Goal: Task Accomplishment & Management: Manage account settings

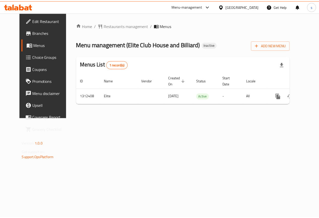
scroll to position [0, 2]
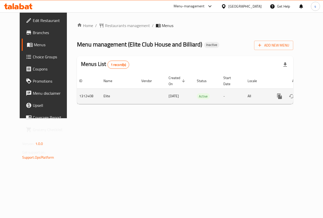
click at [313, 98] on icon "enhanced table" at bounding box center [315, 96] width 5 height 5
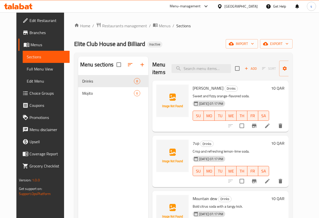
click at [27, 70] on span "Full Menu View" at bounding box center [46, 69] width 39 height 6
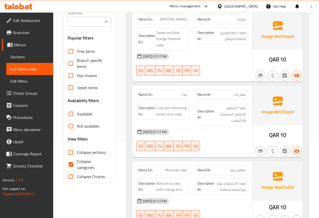
click at [71, 164] on input "Collapse categories" at bounding box center [71, 164] width 12 height 12
checkbox input "false"
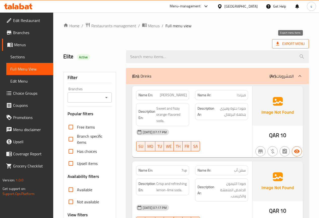
click at [288, 44] on span "Export Menu" at bounding box center [290, 44] width 29 height 6
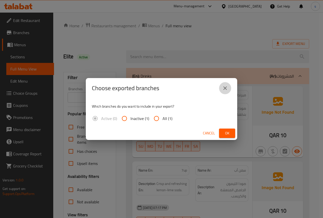
click at [223, 88] on icon "close" at bounding box center [225, 88] width 6 height 6
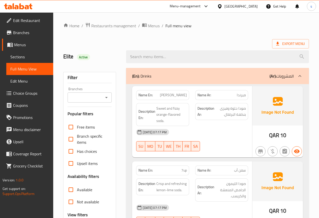
click at [13, 80] on span "Edit Menu" at bounding box center [29, 81] width 39 height 6
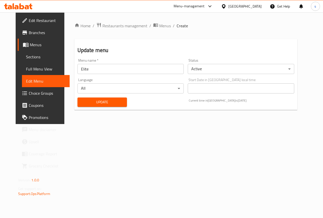
click at [30, 47] on span "Menus" at bounding box center [48, 45] width 36 height 6
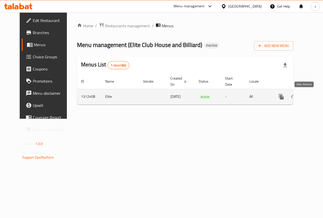
click at [314, 97] on icon "enhanced table" at bounding box center [317, 97] width 6 height 6
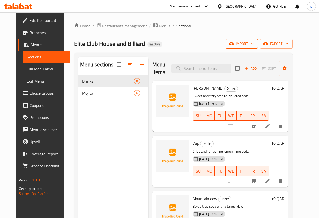
click at [254, 47] on span "import" at bounding box center [242, 44] width 24 height 6
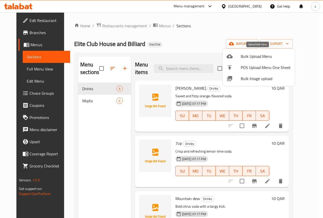
click at [255, 58] on span "Bulk Upload Menu" at bounding box center [265, 56] width 50 height 6
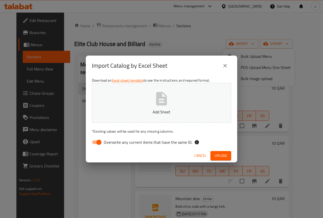
click at [96, 144] on input "Overwrite any current items that have the same ID." at bounding box center [98, 142] width 29 height 10
checkbox input "false"
click at [160, 97] on icon "button" at bounding box center [161, 98] width 11 height 13
click at [221, 155] on span "Upload" at bounding box center [220, 155] width 13 height 6
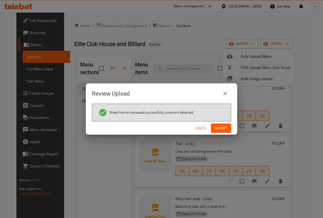
click at [222, 129] on span "Import" at bounding box center [221, 128] width 12 height 6
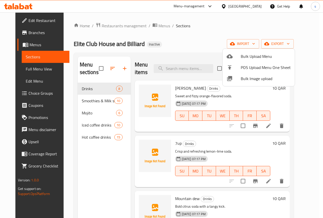
click at [198, 40] on div at bounding box center [161, 109] width 323 height 218
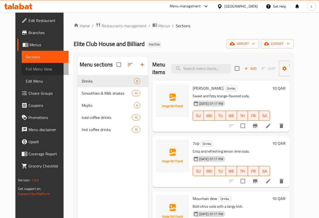
click at [27, 71] on span "Full Menu View" at bounding box center [45, 69] width 39 height 6
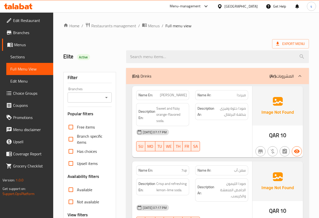
scroll to position [126, 0]
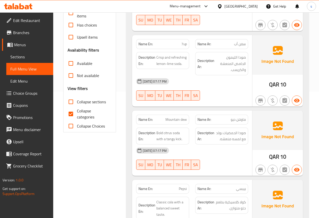
click at [73, 114] on input "Collapse categories" at bounding box center [71, 114] width 12 height 12
checkbox input "false"
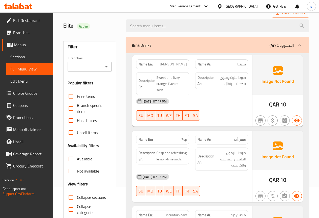
scroll to position [76, 0]
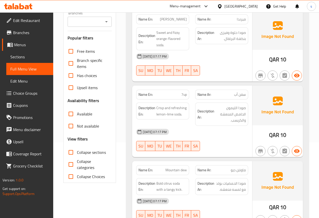
click at [71, 153] on input "Collapse sections" at bounding box center [71, 152] width 12 height 12
checkbox input "true"
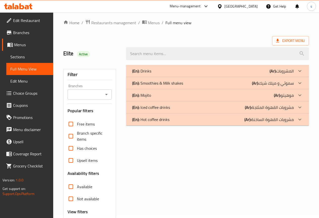
scroll to position [0, 0]
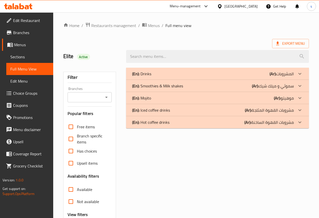
click at [149, 84] on p "(En): Smoothies & Milk shakes" at bounding box center [157, 86] width 51 height 6
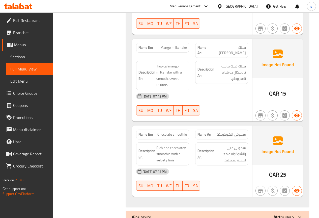
scroll to position [712, 0]
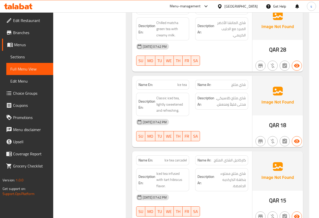
scroll to position [1484, 0]
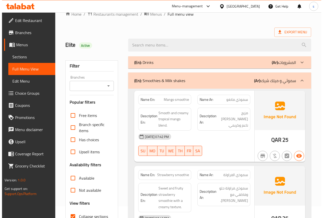
scroll to position [0, 0]
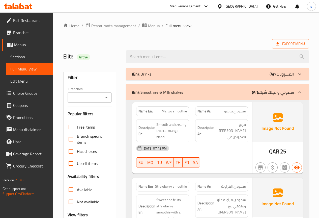
click at [211, 24] on ol "Home / Restaurants management / Menus / Full menu view" at bounding box center [186, 25] width 246 height 7
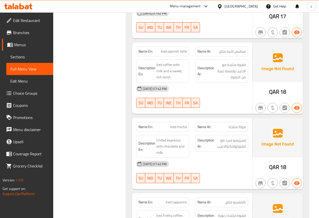
scroll to position [1160, 0]
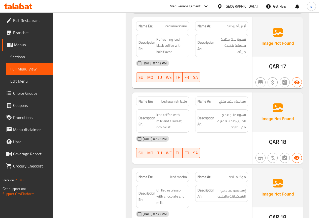
click at [32, 57] on span "Sections" at bounding box center [29, 57] width 39 height 6
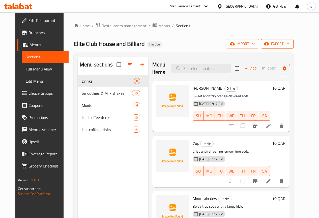
click at [285, 48] on button "export" at bounding box center [277, 43] width 33 height 9
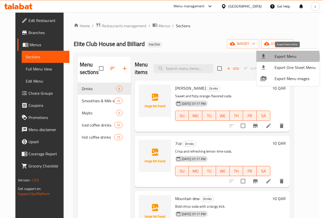
click at [285, 57] on span "Export Menu" at bounding box center [294, 56] width 41 height 6
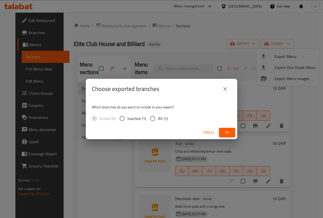
click at [150, 118] on input "All (1)" at bounding box center [152, 118] width 11 height 11
radio input "true"
click at [224, 132] on span "Ok" at bounding box center [227, 132] width 8 height 6
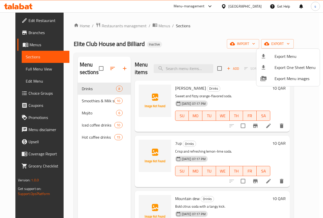
click at [89, 101] on div at bounding box center [161, 109] width 323 height 218
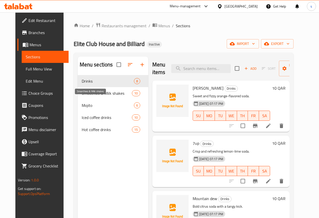
click at [87, 96] on span "Smoothies & Milk shakes" at bounding box center [107, 93] width 50 height 6
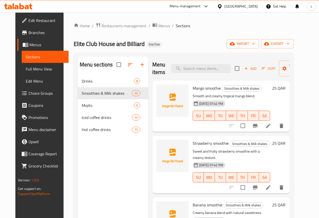
click at [26, 72] on span "Full Menu View" at bounding box center [45, 69] width 39 height 6
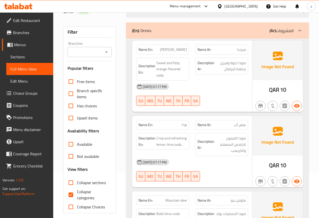
scroll to position [101, 0]
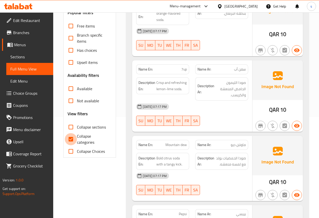
click at [70, 138] on input "Collapse categories" at bounding box center [71, 139] width 12 height 12
checkbox input "false"
click at [71, 130] on input "Collapse sections" at bounding box center [71, 127] width 12 height 12
checkbox input "true"
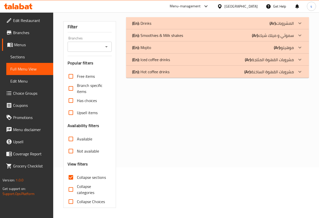
scroll to position [51, 0]
click at [175, 70] on div "(En): Hot coffee drinks (Ar): مشروبات القهوة الساخنة" at bounding box center [213, 72] width 162 height 6
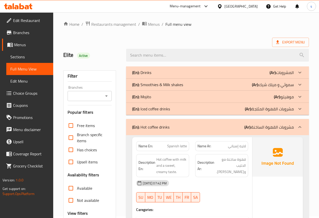
scroll to position [0, 0]
